Goal: Navigation & Orientation: Find specific page/section

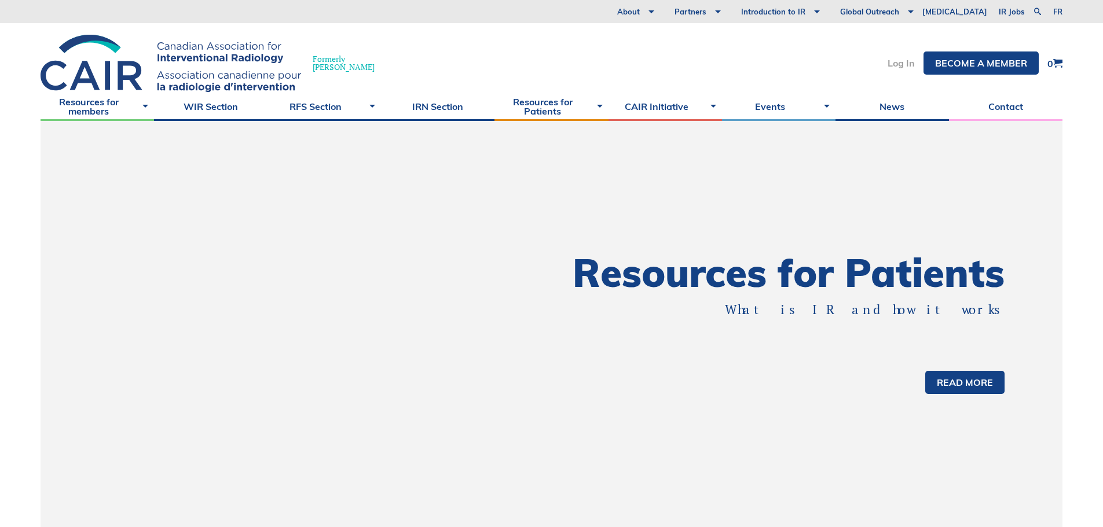
click at [888, 62] on link "Log In" at bounding box center [900, 62] width 27 height 9
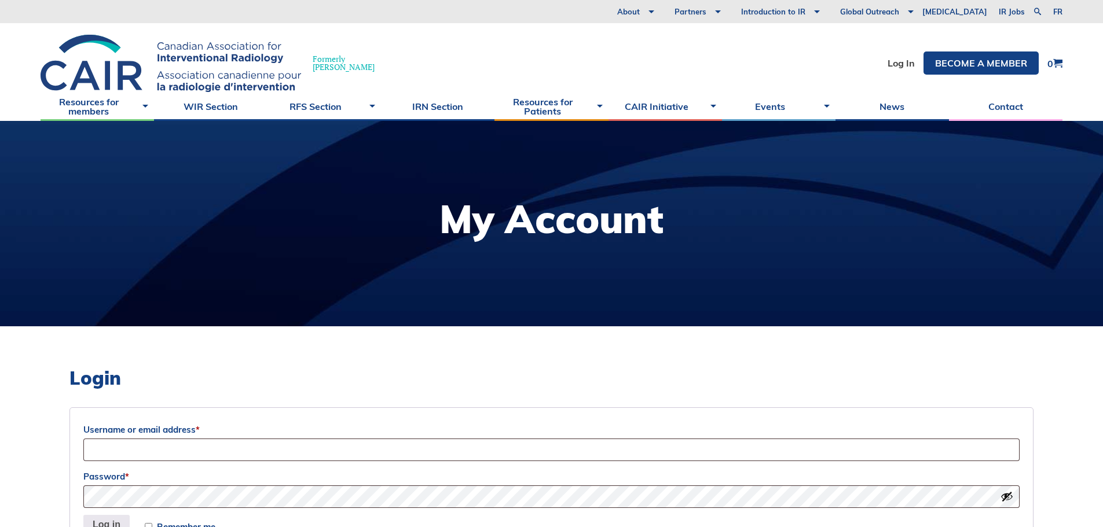
scroll to position [174, 0]
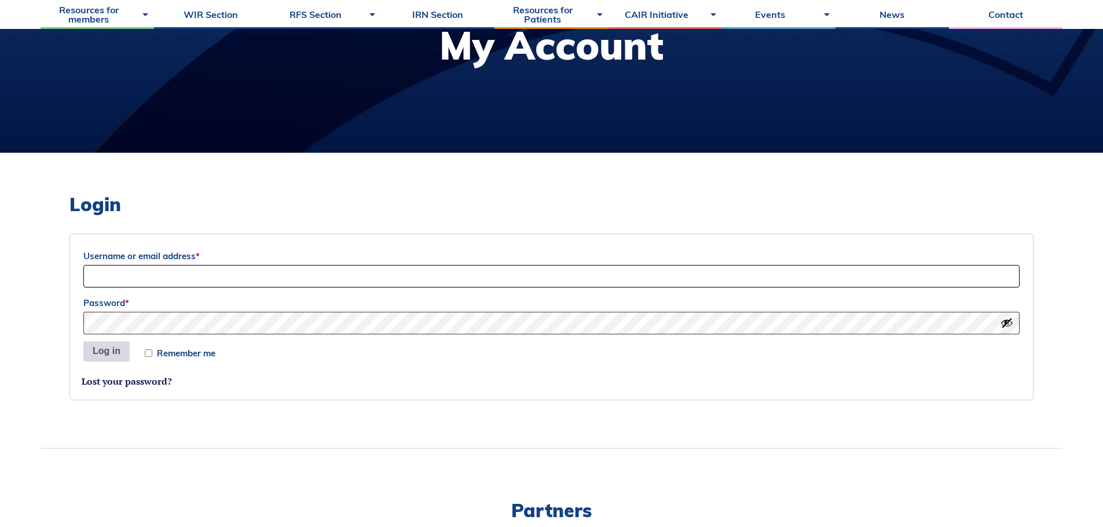
type input "Siri"
click at [111, 348] on button "Log in" at bounding box center [106, 352] width 46 height 21
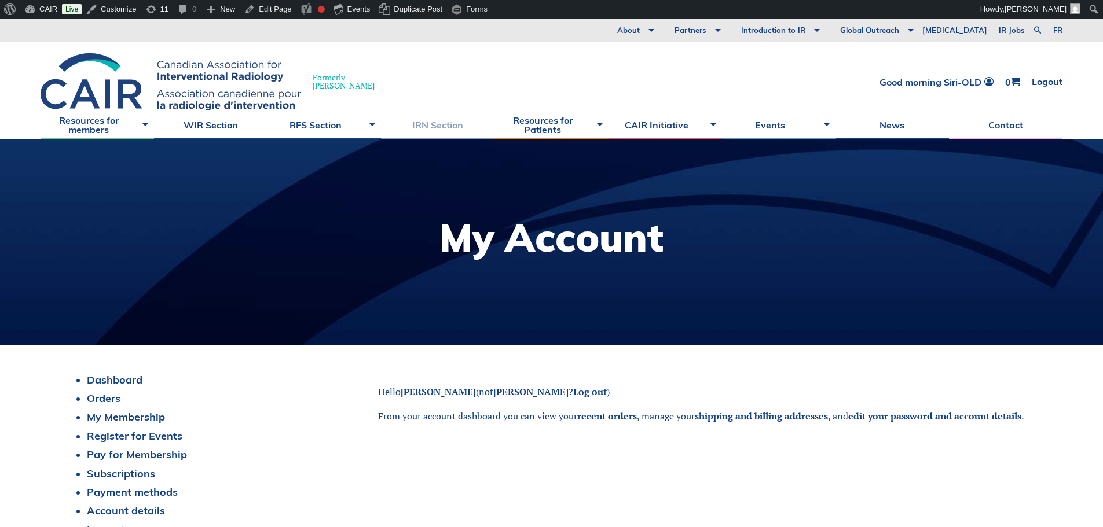
click at [451, 128] on link "IRN Section" at bounding box center [437, 125] width 113 height 29
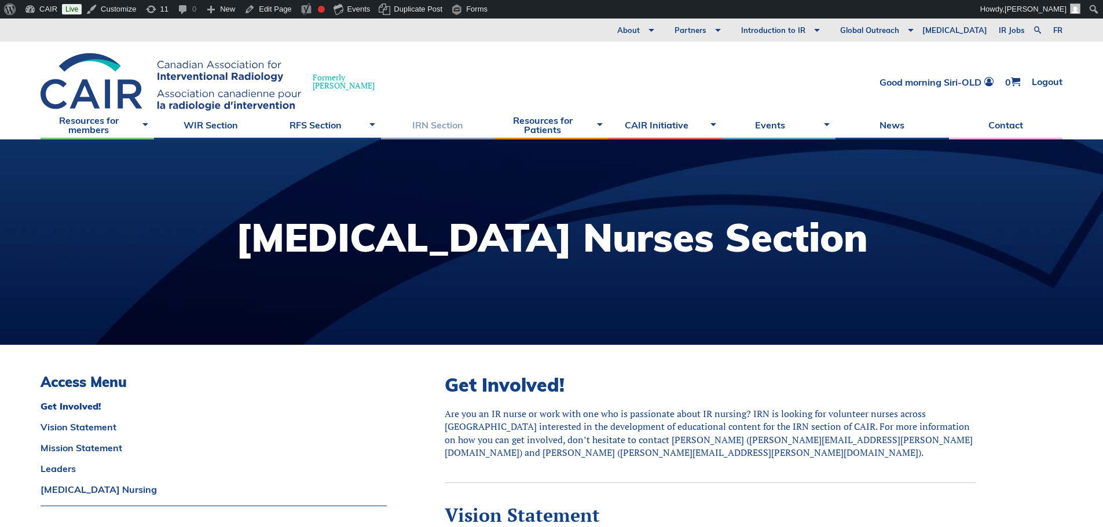
click at [437, 126] on link "IRN Section" at bounding box center [437, 125] width 113 height 29
click at [41, 6] on link "CAIR" at bounding box center [41, 9] width 42 height 19
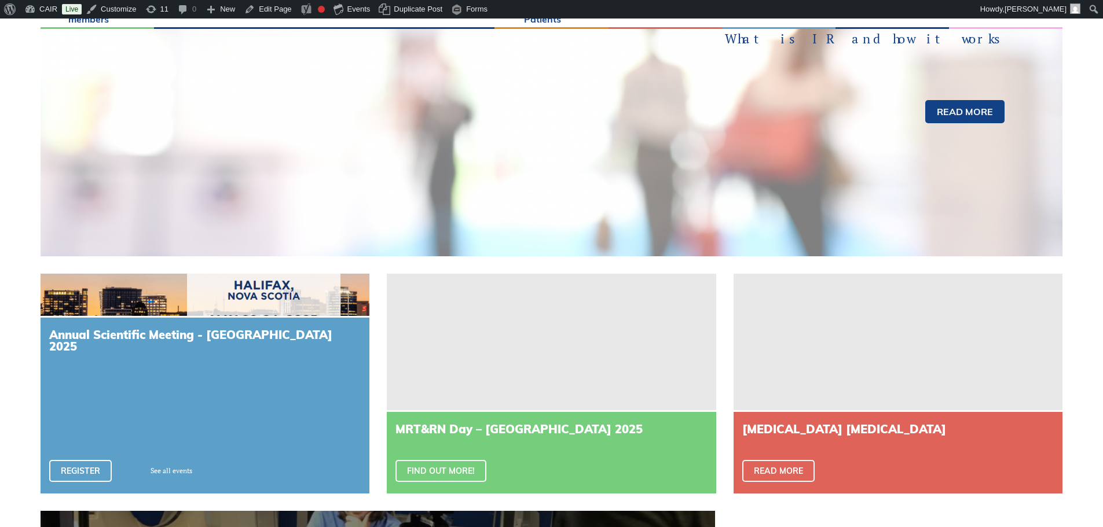
scroll to position [116, 0]
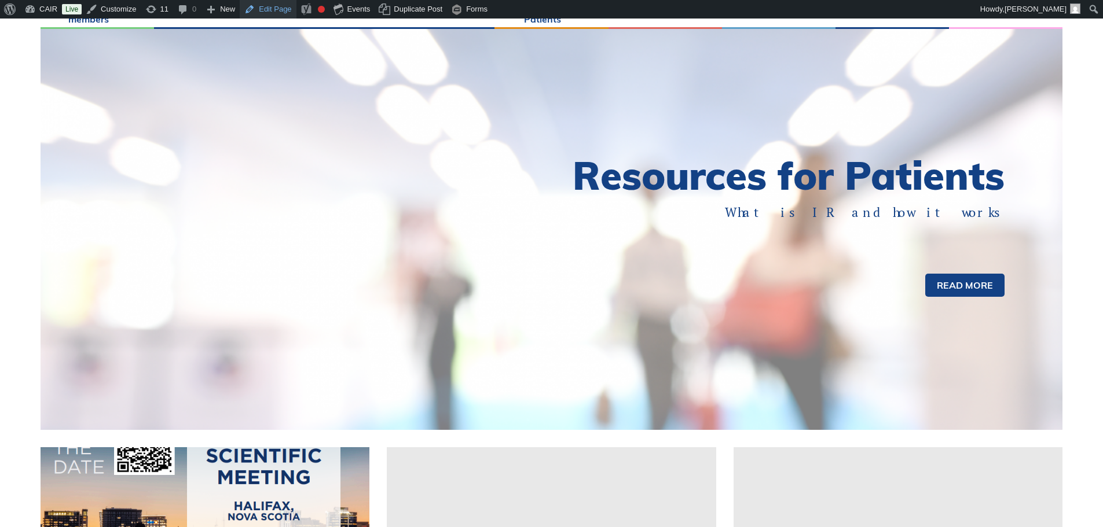
click at [267, 10] on link "Edit Page" at bounding box center [268, 9] width 56 height 19
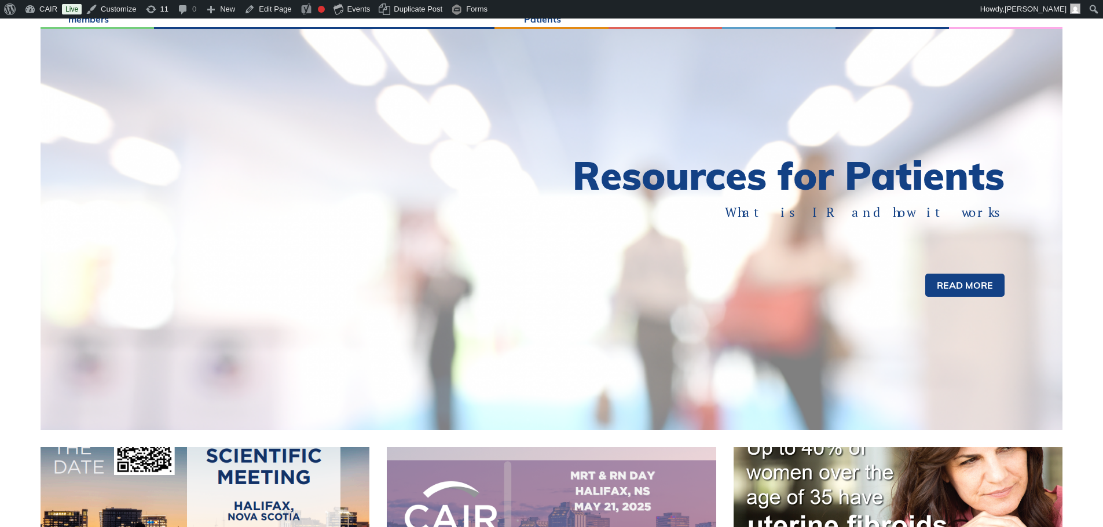
scroll to position [347, 0]
